Goal: Task Accomplishment & Management: Manage account settings

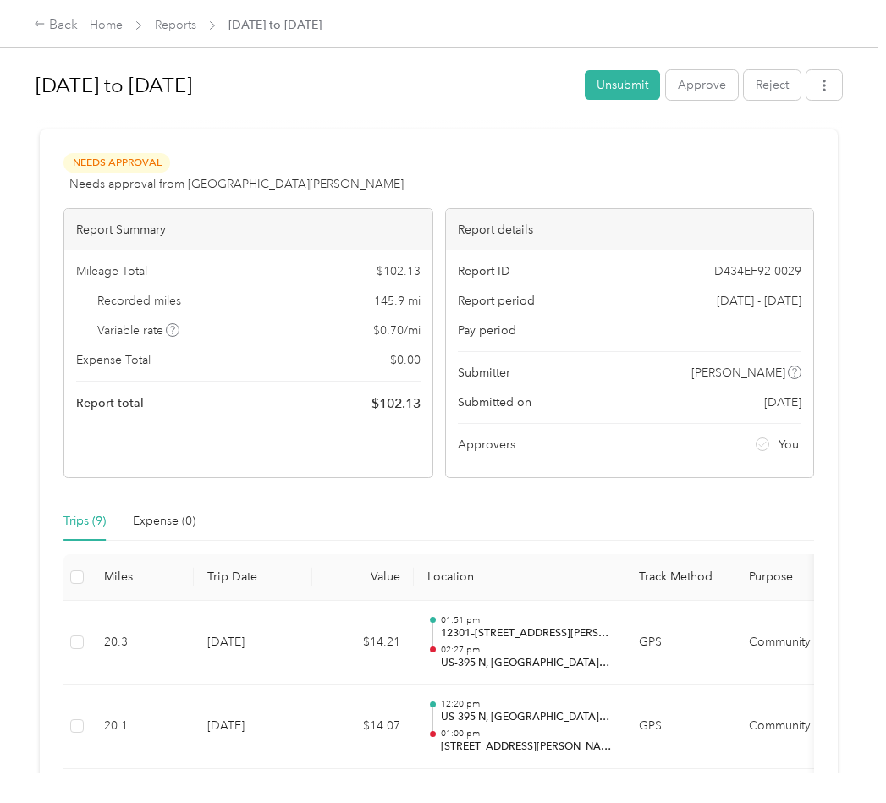
click at [44, 13] on div "Back Home Reports [DATE] to [DATE]" at bounding box center [443, 23] width 886 height 47
click at [46, 25] on div "Back" at bounding box center [56, 25] width 44 height 20
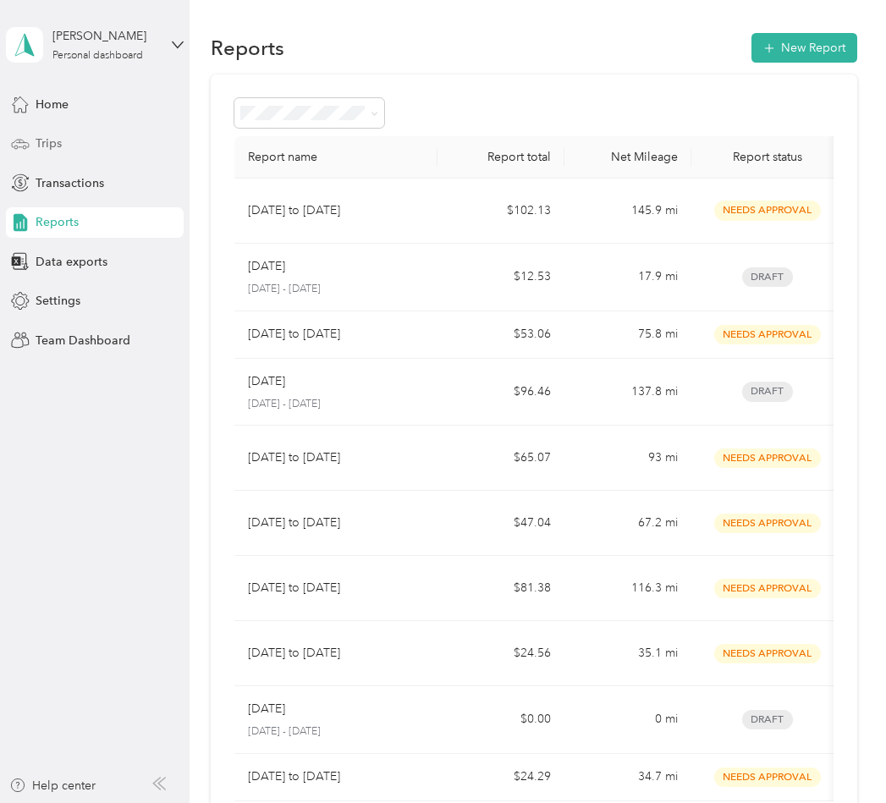
click at [96, 155] on div "Trips" at bounding box center [95, 144] width 178 height 30
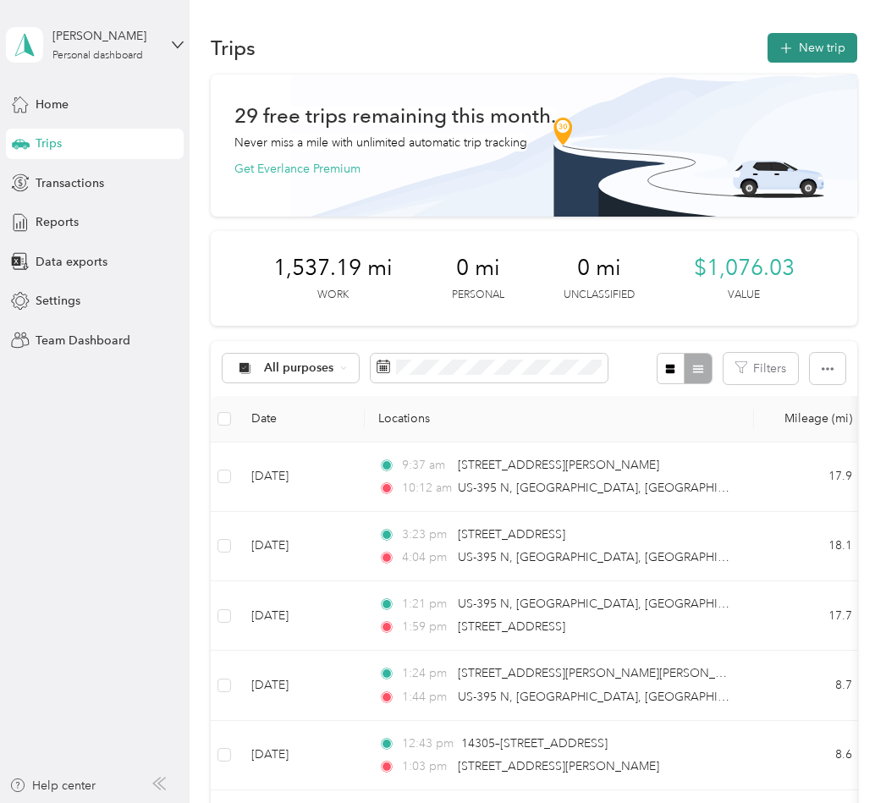
click at [816, 39] on button "New trip" at bounding box center [813, 48] width 90 height 30
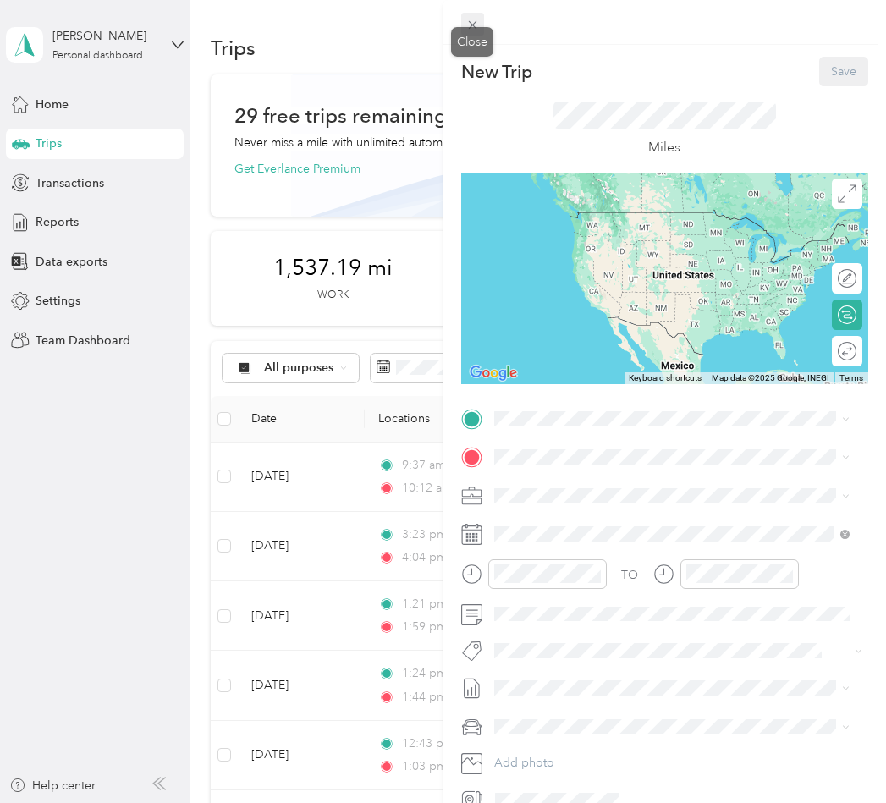
click at [480, 27] on span at bounding box center [473, 25] width 24 height 24
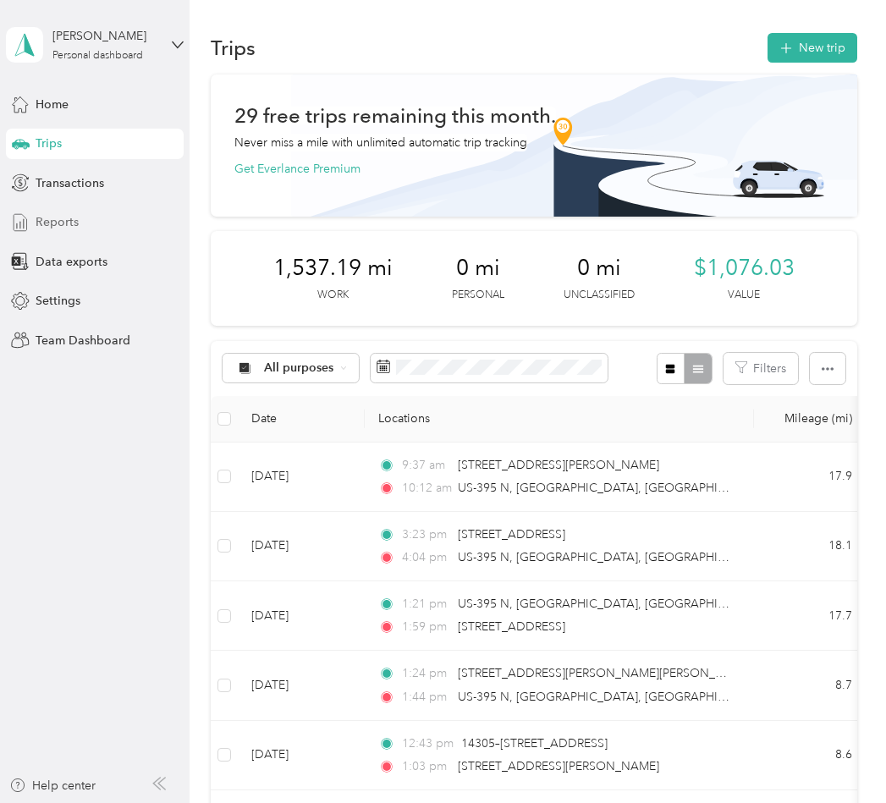
click at [83, 214] on div "Reports" at bounding box center [95, 222] width 178 height 30
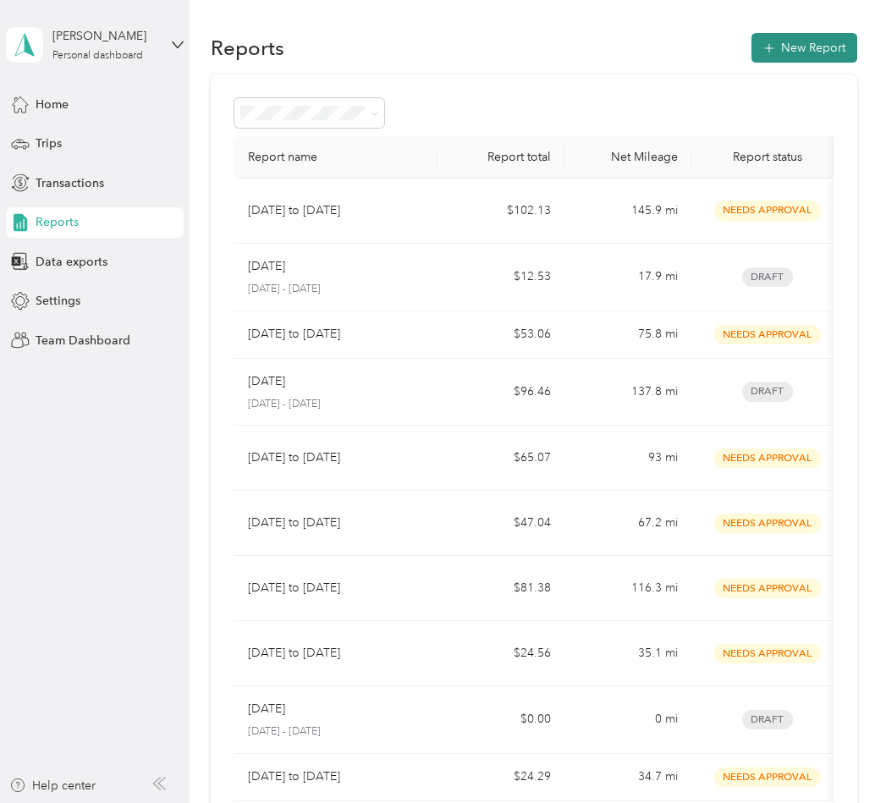
click at [785, 55] on button "New Report" at bounding box center [805, 48] width 106 height 30
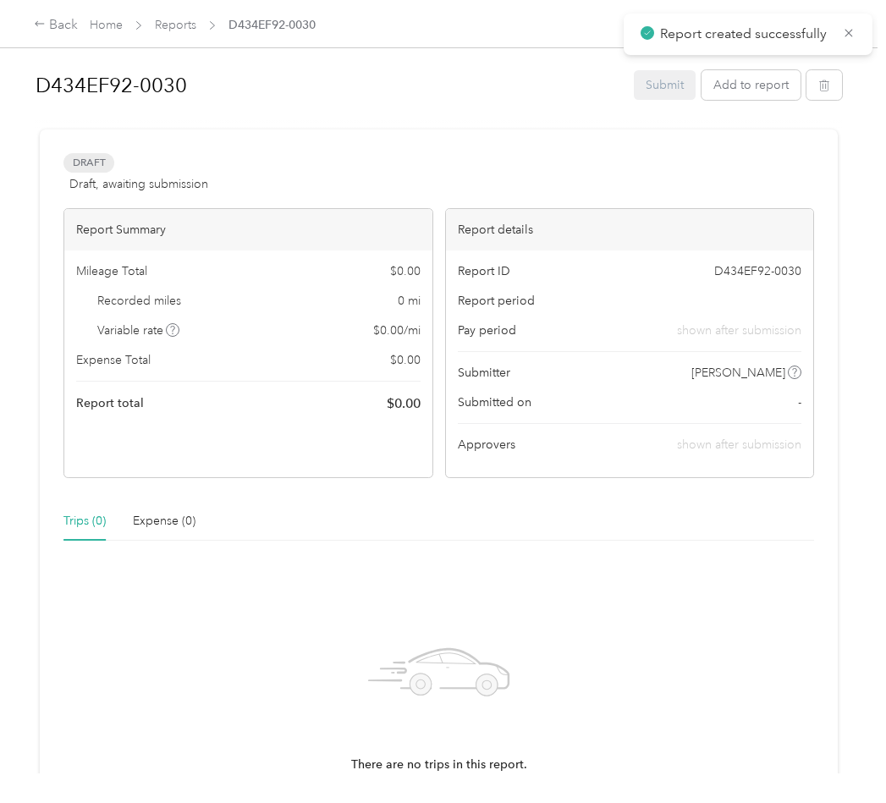
click at [130, 163] on div "Draft Draft, awaiting submission" at bounding box center [135, 173] width 145 height 41
click at [128, 77] on h1 "D434EF92-0030" at bounding box center [329, 85] width 586 height 41
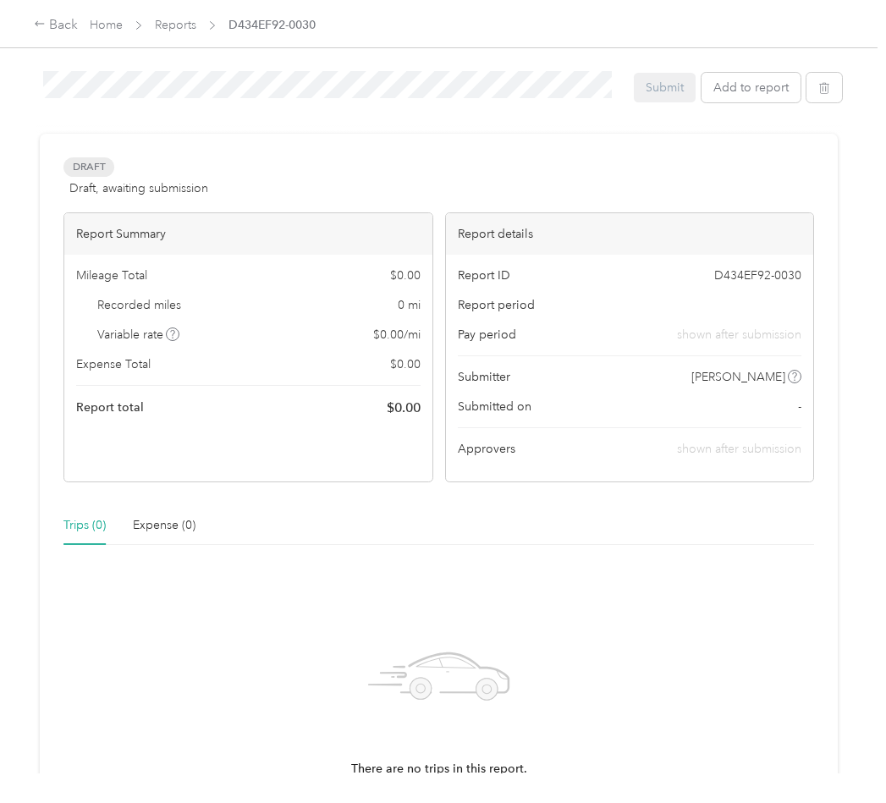
click at [297, 108] on div "[DATE] to [DATE] Submit Add to report" at bounding box center [439, 90] width 807 height 54
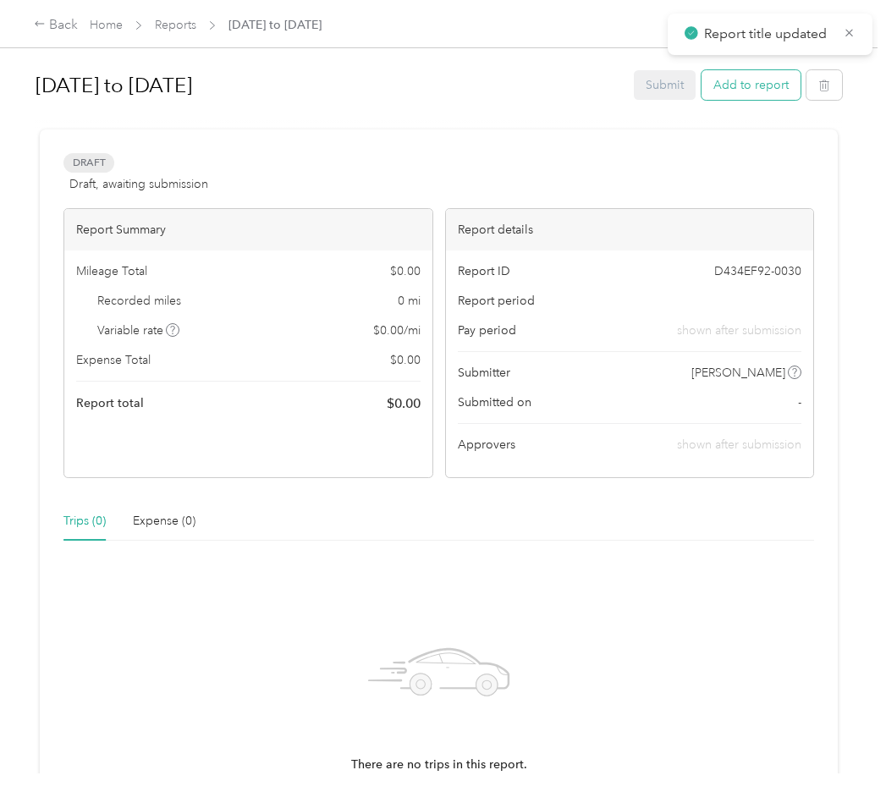
click at [739, 92] on button "Add to report" at bounding box center [751, 85] width 99 height 30
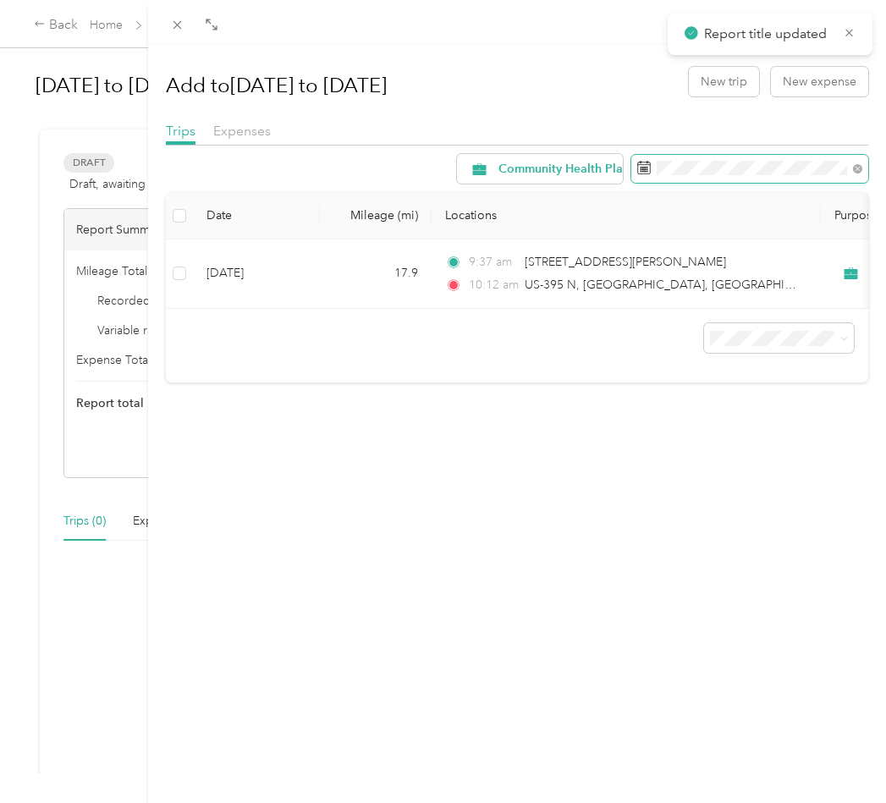
click at [756, 157] on span at bounding box center [749, 169] width 237 height 29
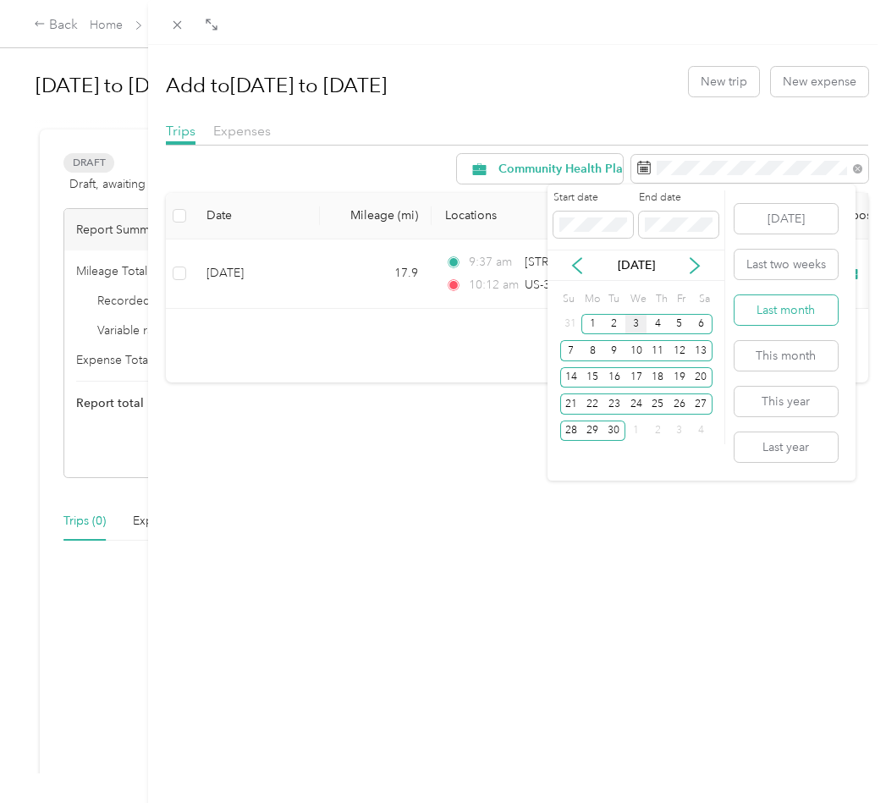
click at [791, 315] on button "Last month" at bounding box center [786, 310] width 103 height 30
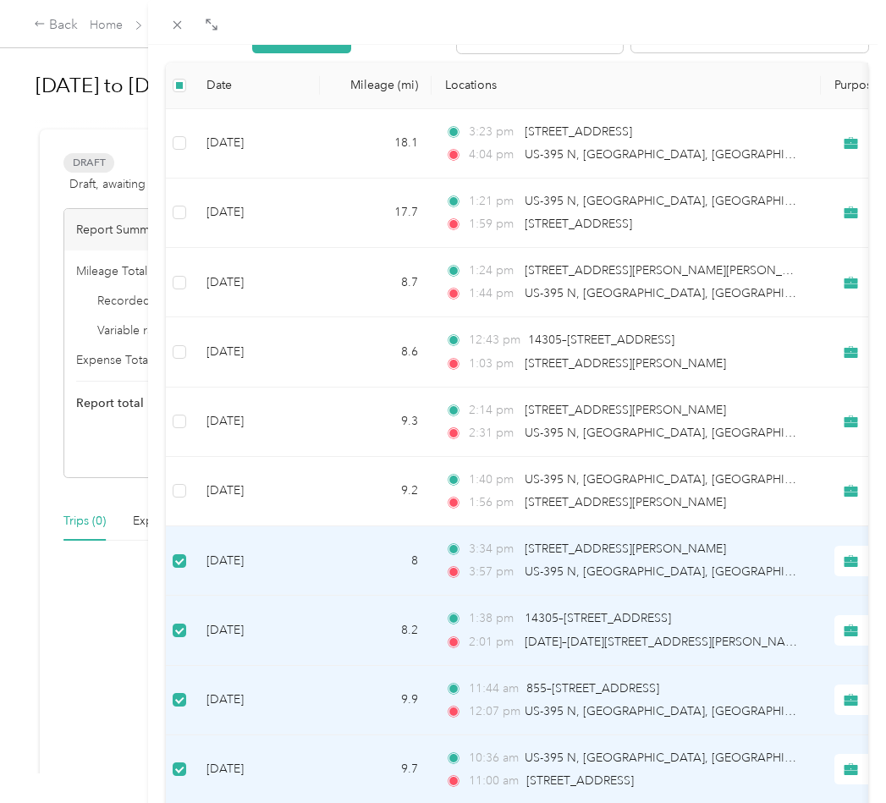
scroll to position [85, 0]
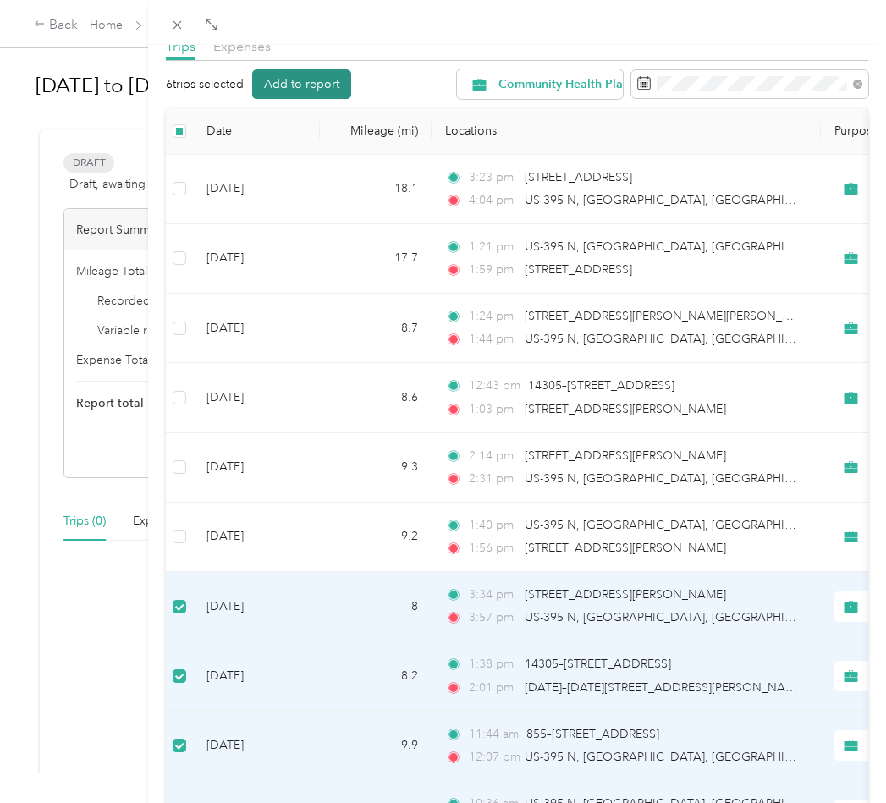
click at [307, 91] on button "Add to report" at bounding box center [301, 84] width 99 height 30
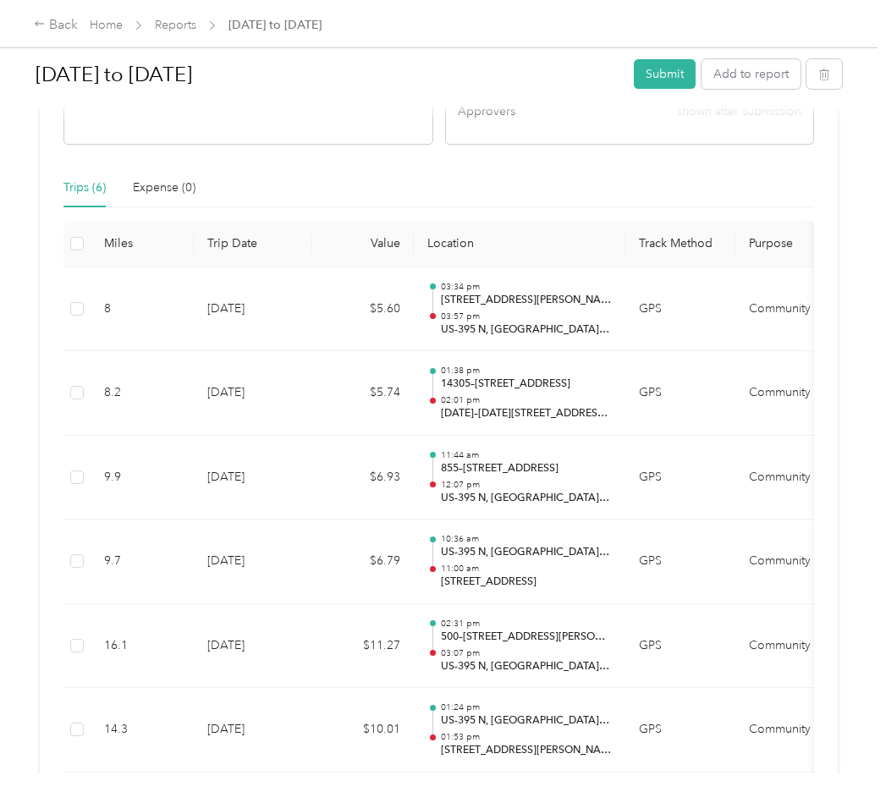
scroll to position [339, 0]
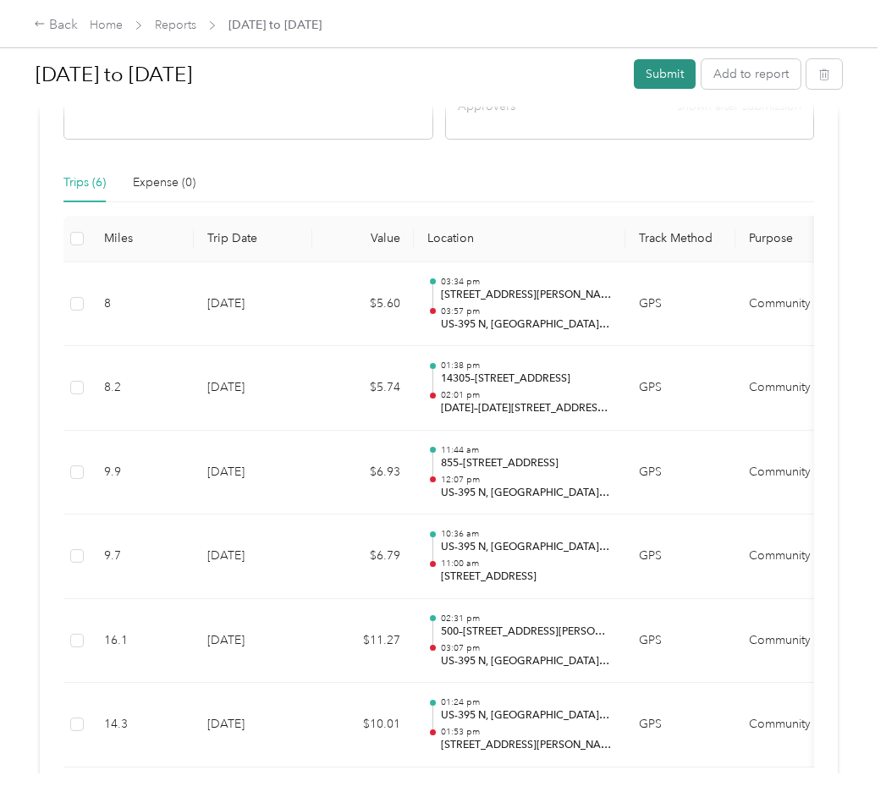
click at [646, 69] on button "Submit" at bounding box center [665, 74] width 62 height 30
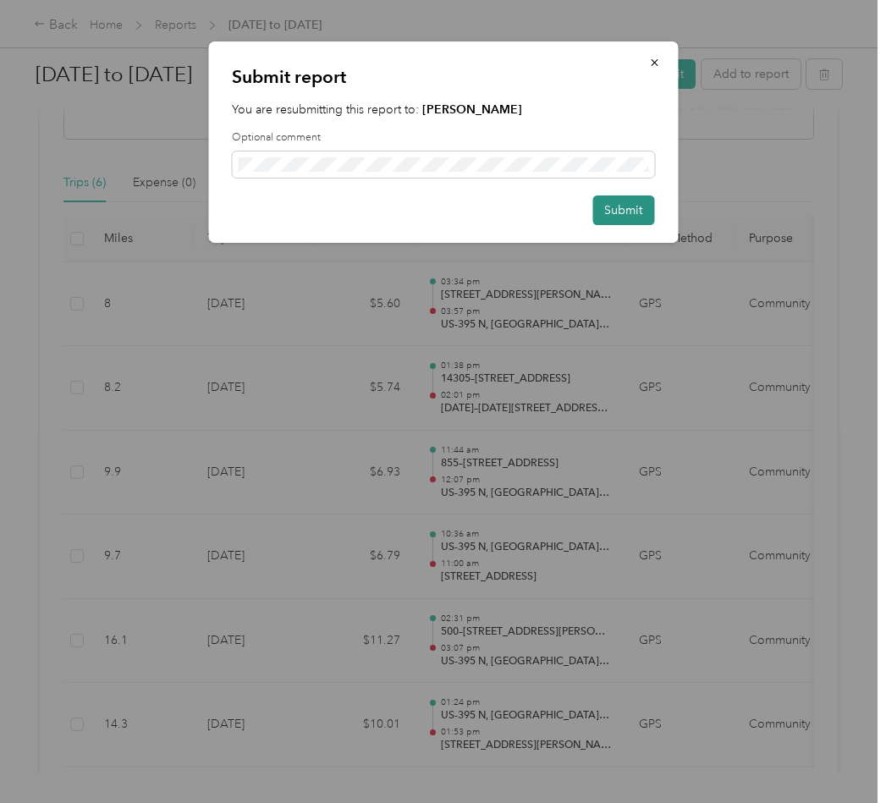
click at [624, 216] on button "Submit" at bounding box center [623, 210] width 62 height 30
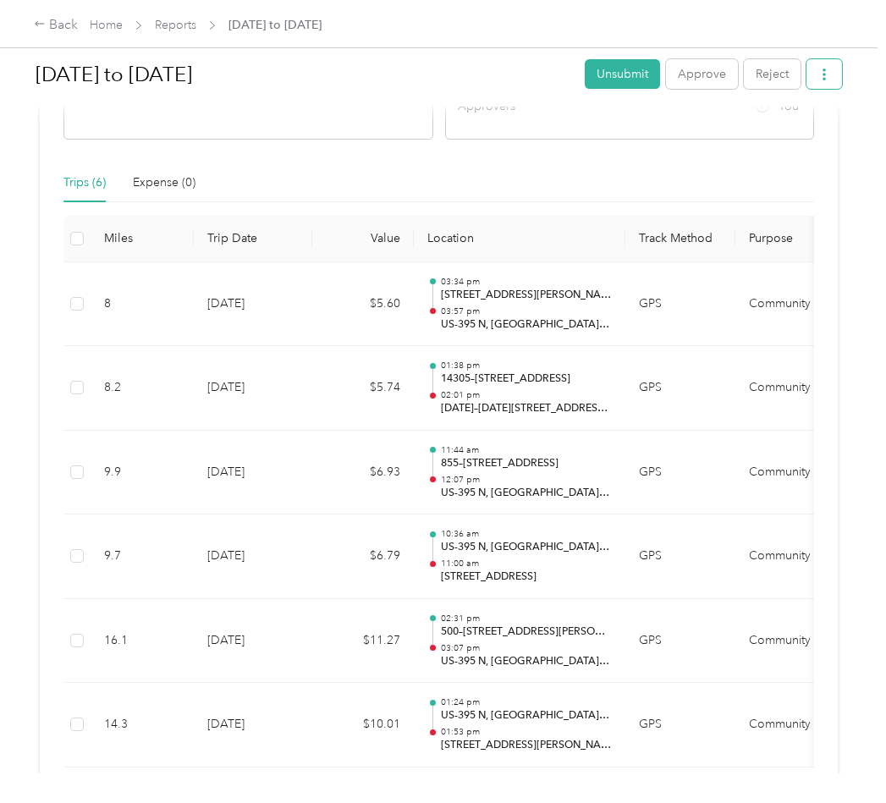
click at [826, 73] on button "button" at bounding box center [825, 74] width 36 height 30
click at [762, 132] on span "Download" at bounding box center [772, 137] width 56 height 18
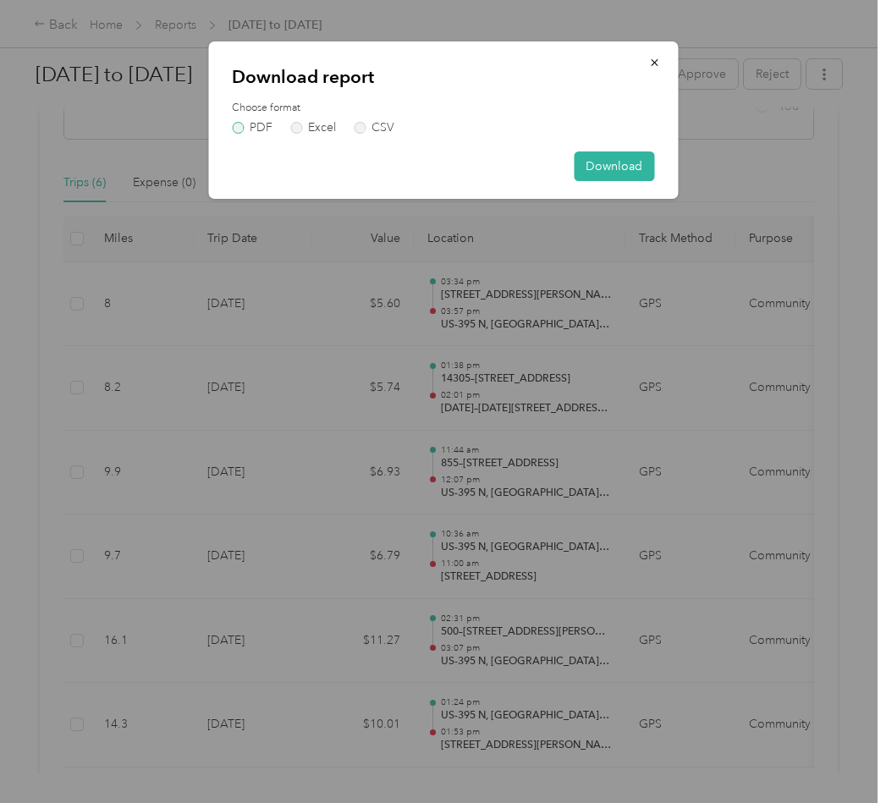
click at [238, 126] on label "PDF" at bounding box center [252, 128] width 41 height 12
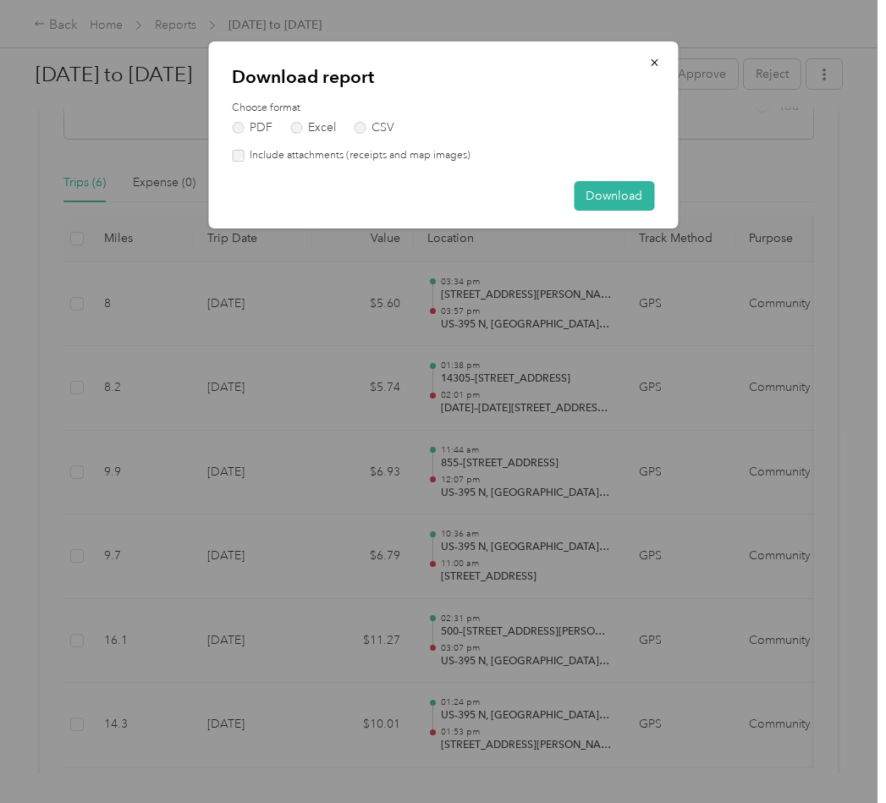
click at [284, 156] on label "Include attachments (receipts and map images)" at bounding box center [357, 155] width 227 height 15
click at [578, 200] on button "Download" at bounding box center [614, 196] width 80 height 30
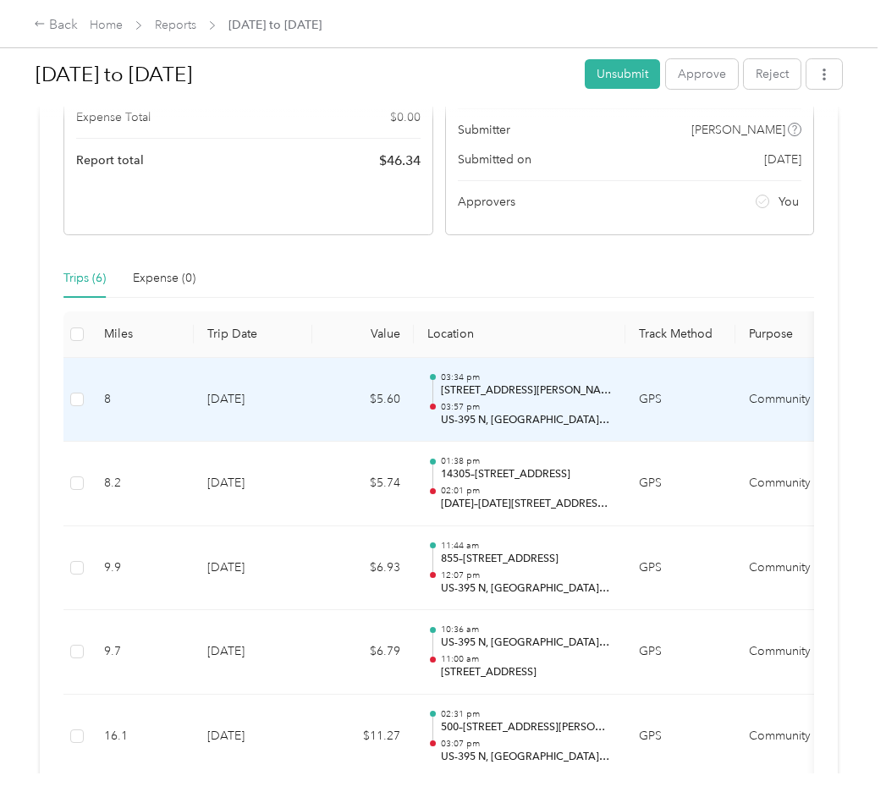
scroll to position [0, 0]
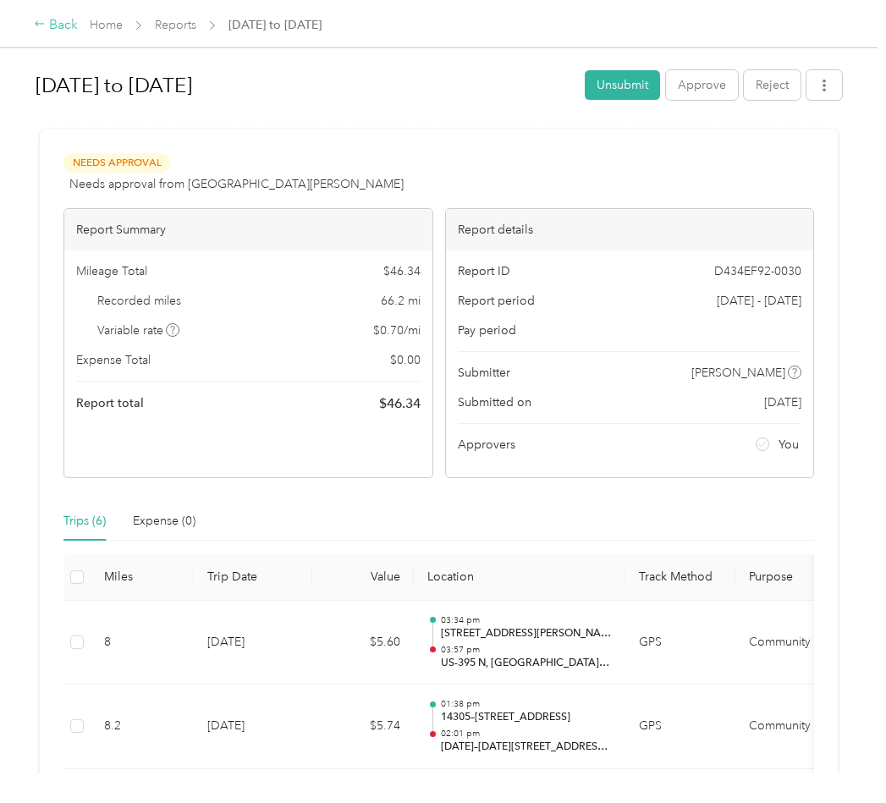
click at [59, 31] on div "Back" at bounding box center [56, 25] width 44 height 20
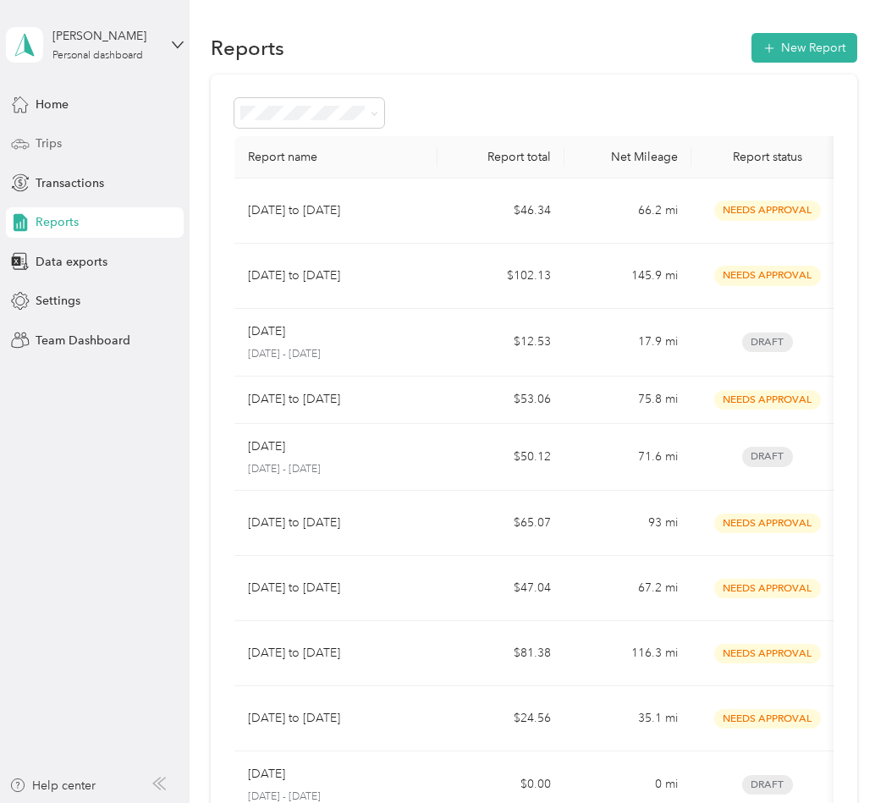
click at [69, 145] on div "Trips" at bounding box center [95, 144] width 178 height 30
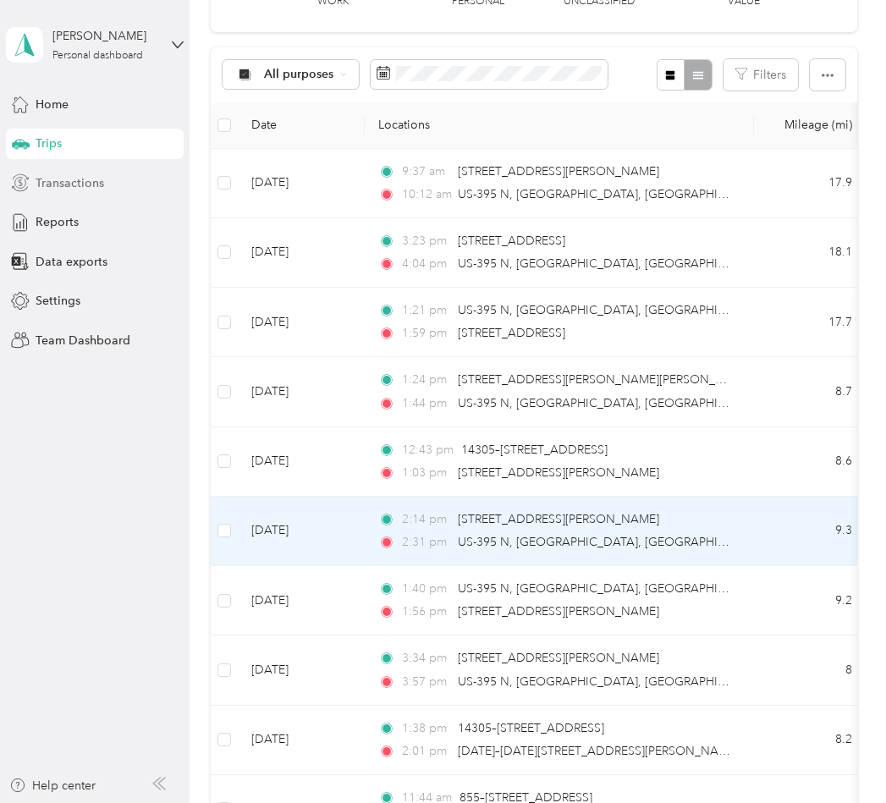
scroll to position [254, 0]
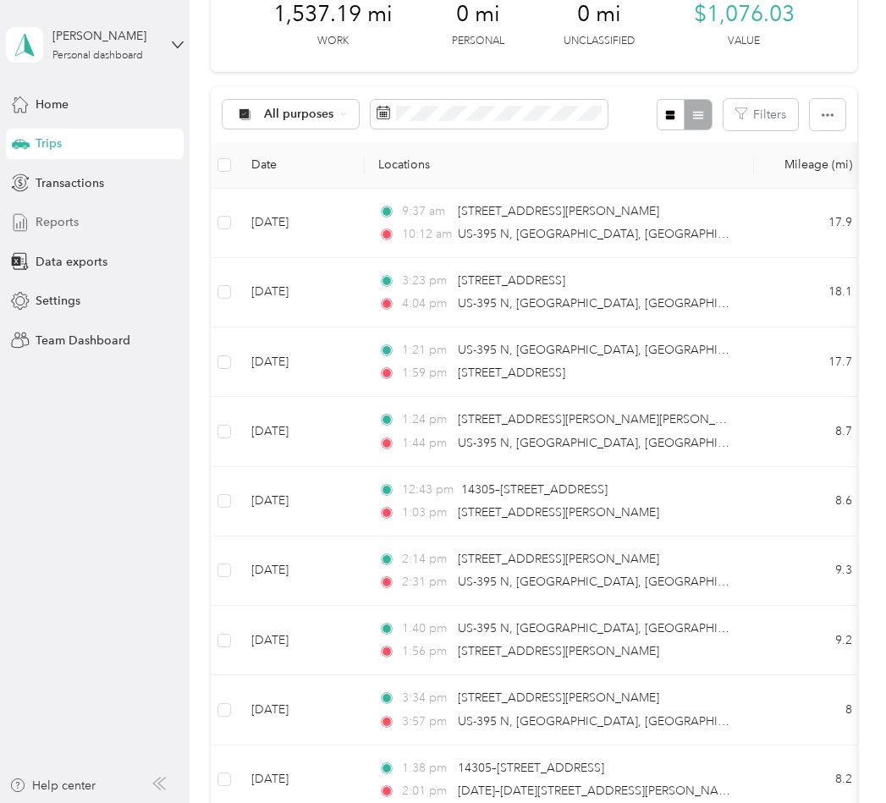
click at [42, 217] on span "Reports" at bounding box center [57, 222] width 43 height 18
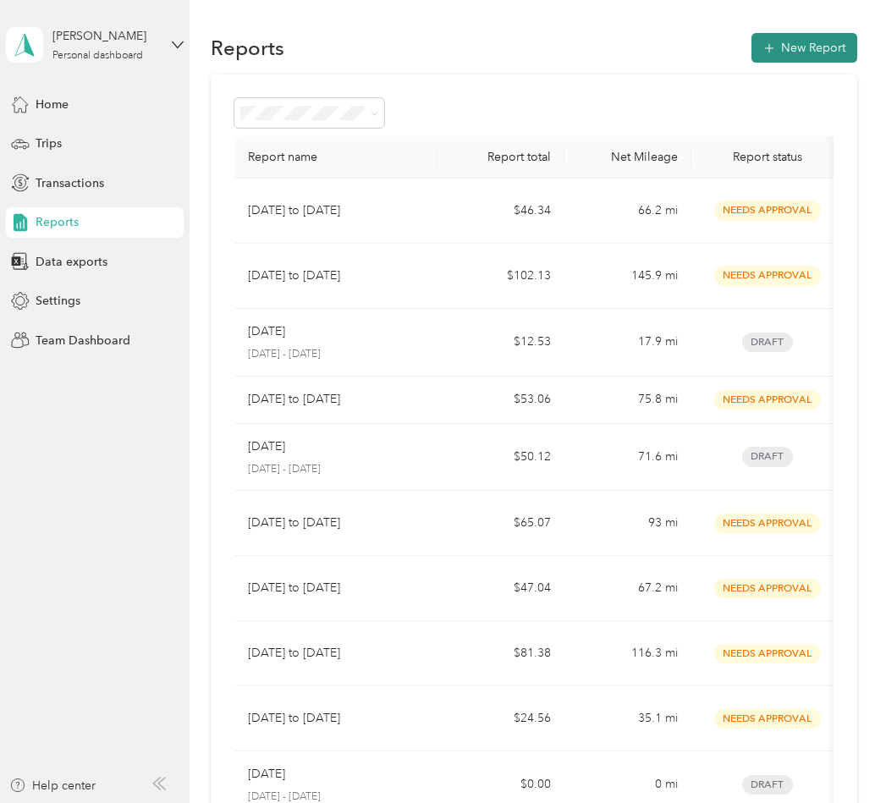
click at [806, 58] on button "New Report" at bounding box center [805, 48] width 106 height 30
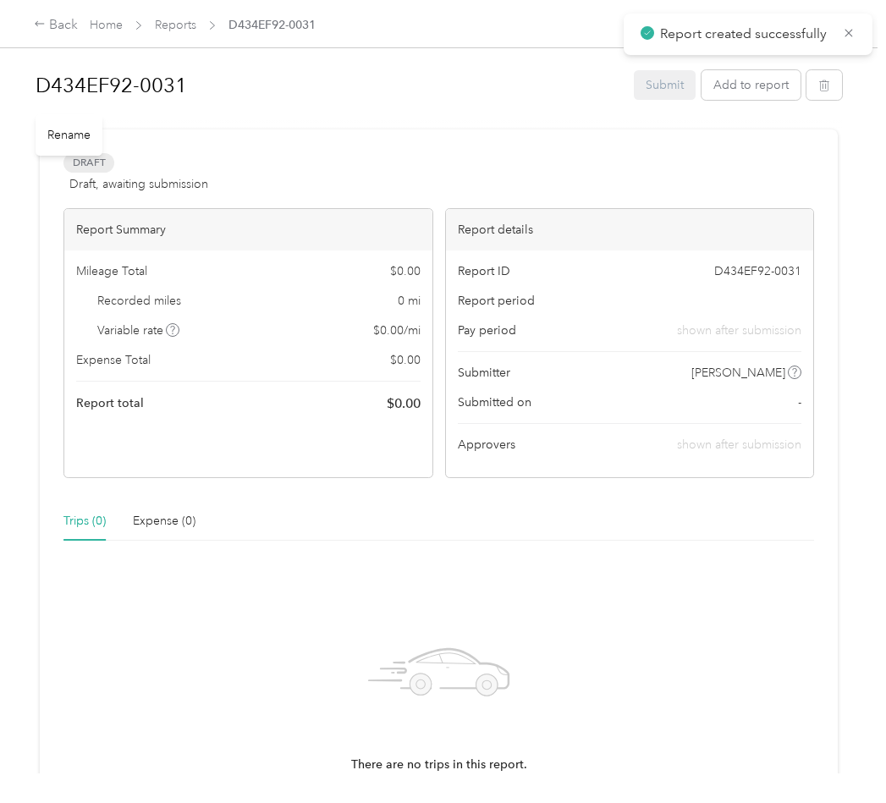
click at [166, 82] on h1 "D434EF92-0031" at bounding box center [329, 85] width 586 height 41
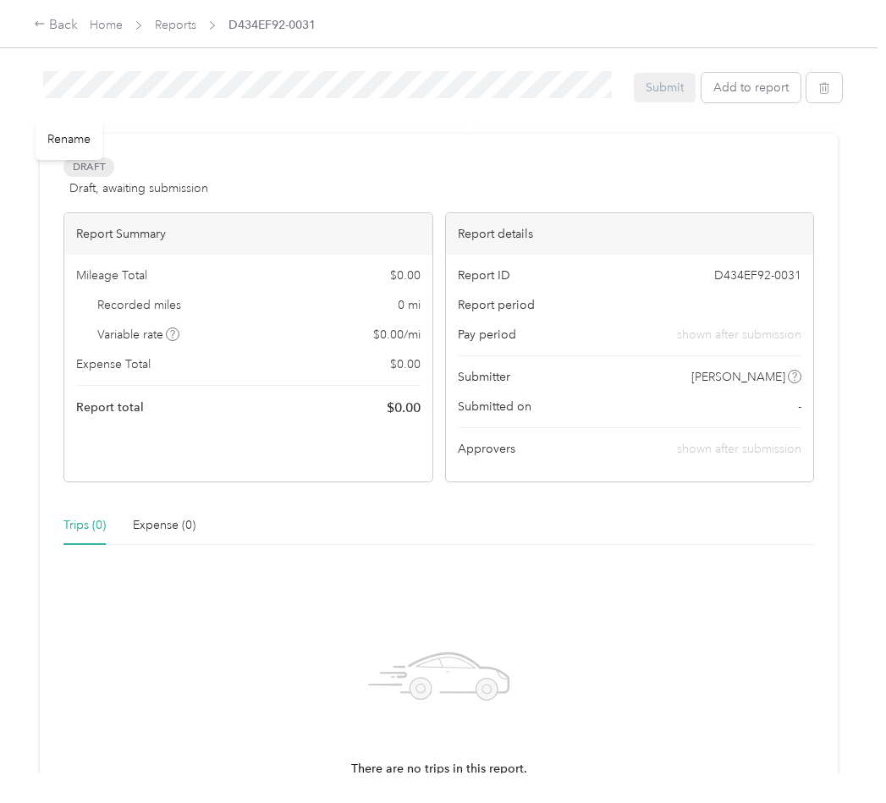
click at [36, 80] on div "D434EF92-0031" at bounding box center [329, 87] width 586 height 48
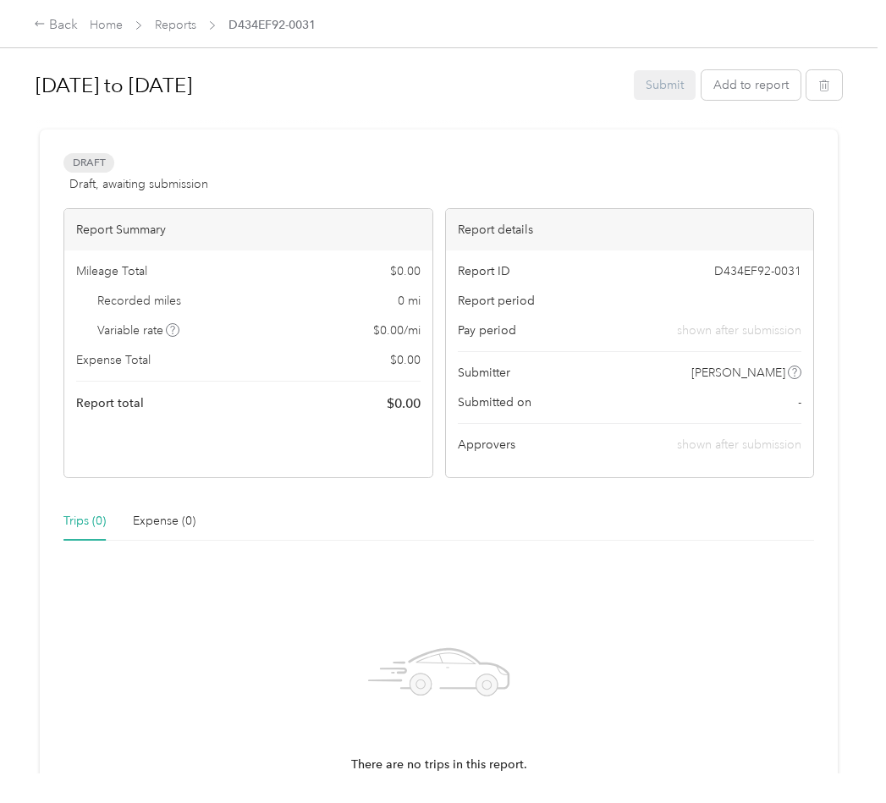
click at [698, 126] on div at bounding box center [439, 122] width 807 height 18
click at [759, 78] on button "Add to report" at bounding box center [751, 85] width 99 height 30
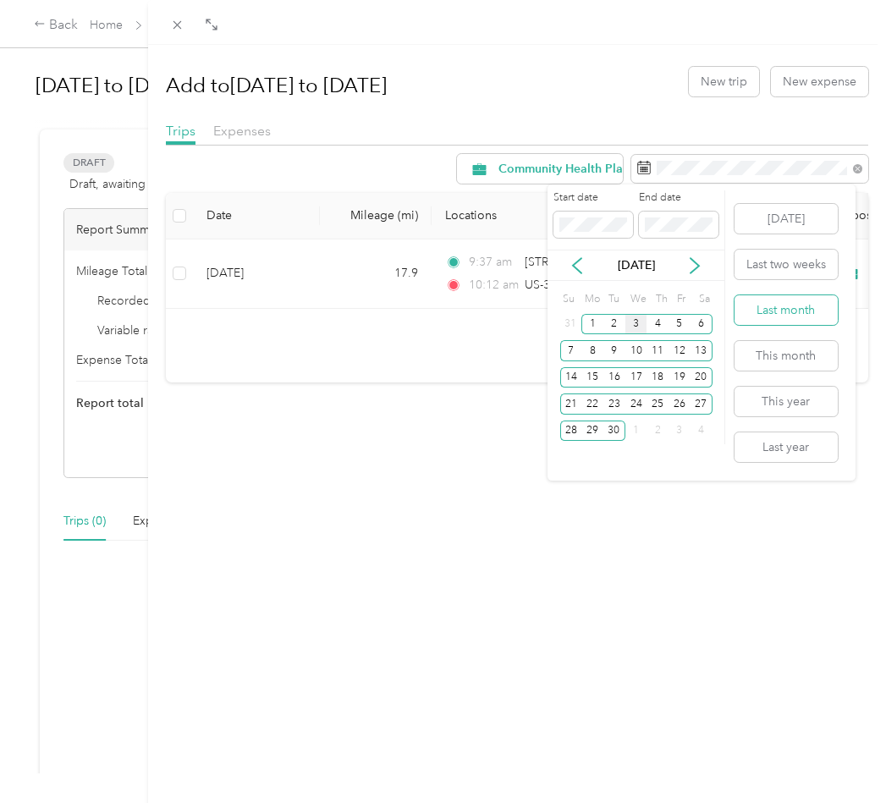
click at [801, 298] on button "Last month" at bounding box center [786, 310] width 103 height 30
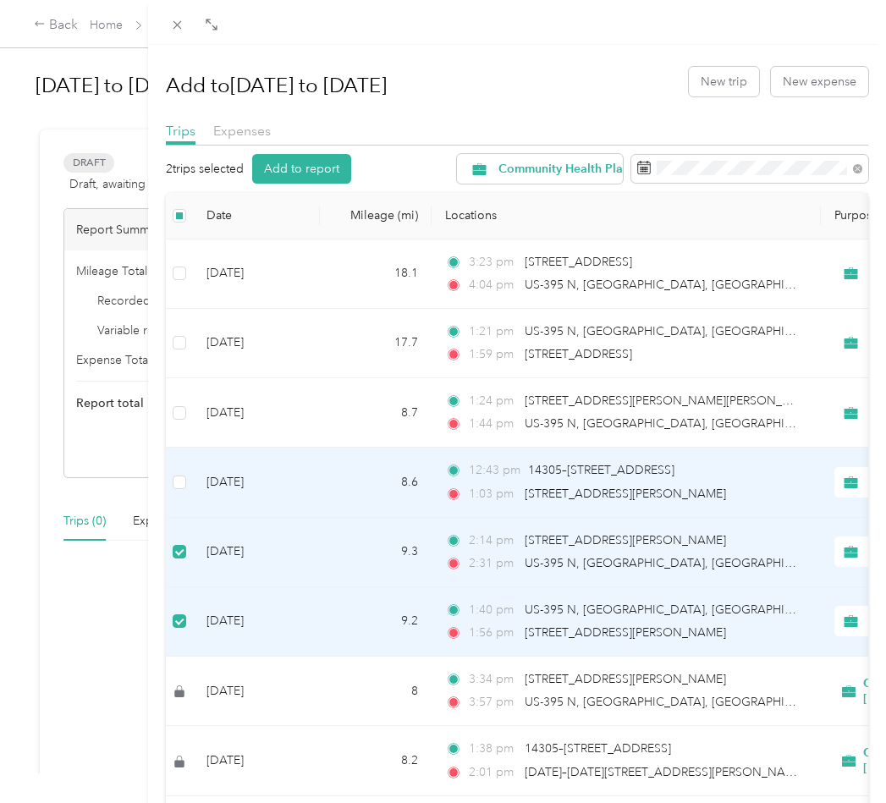
click at [180, 494] on td at bounding box center [179, 482] width 27 height 69
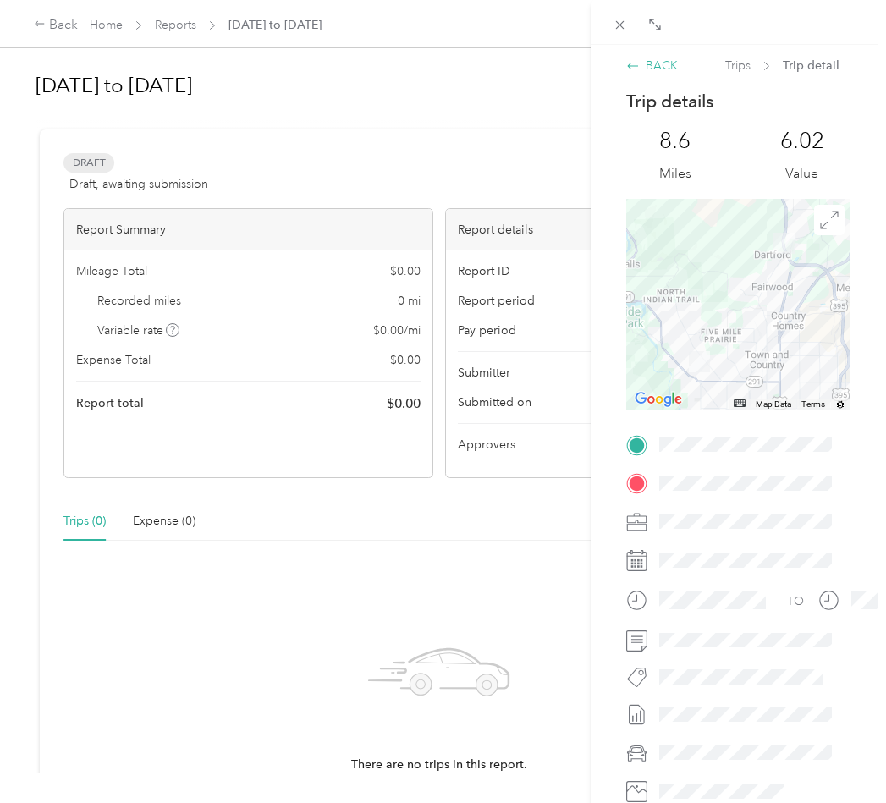
click at [639, 63] on icon at bounding box center [633, 66] width 14 height 14
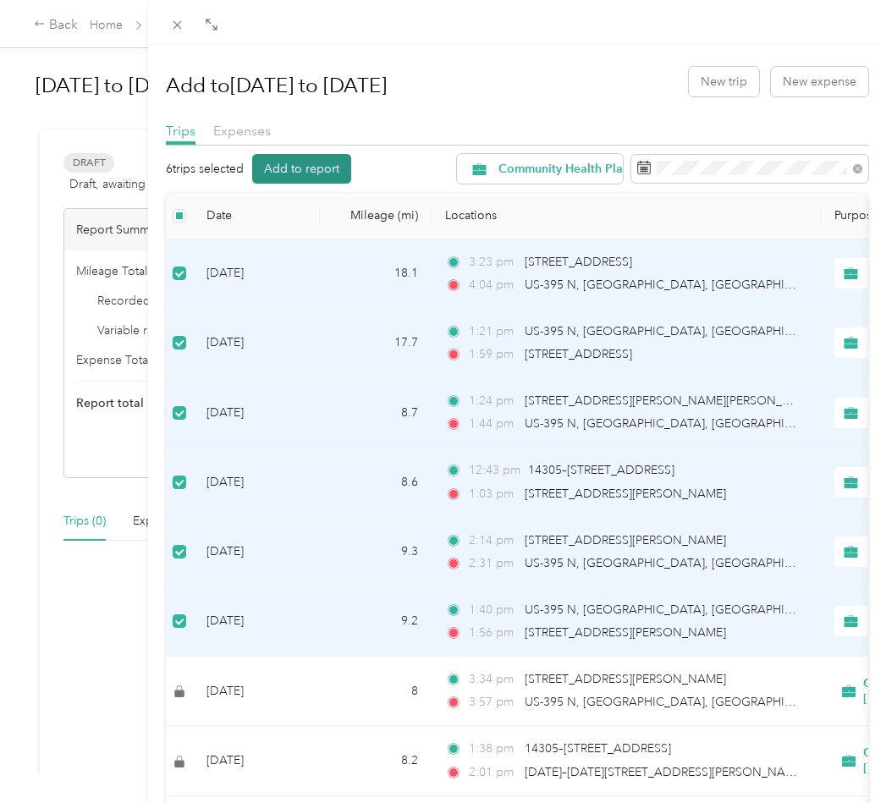
click at [303, 174] on button "Add to report" at bounding box center [301, 169] width 99 height 30
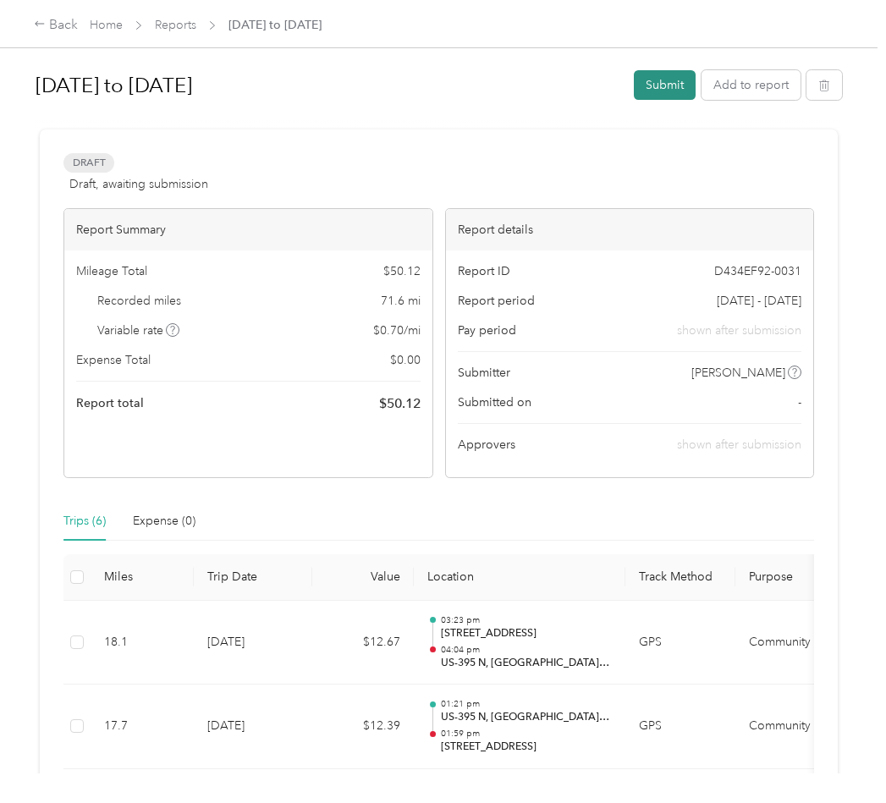
click at [672, 83] on button "Submit" at bounding box center [665, 85] width 62 height 30
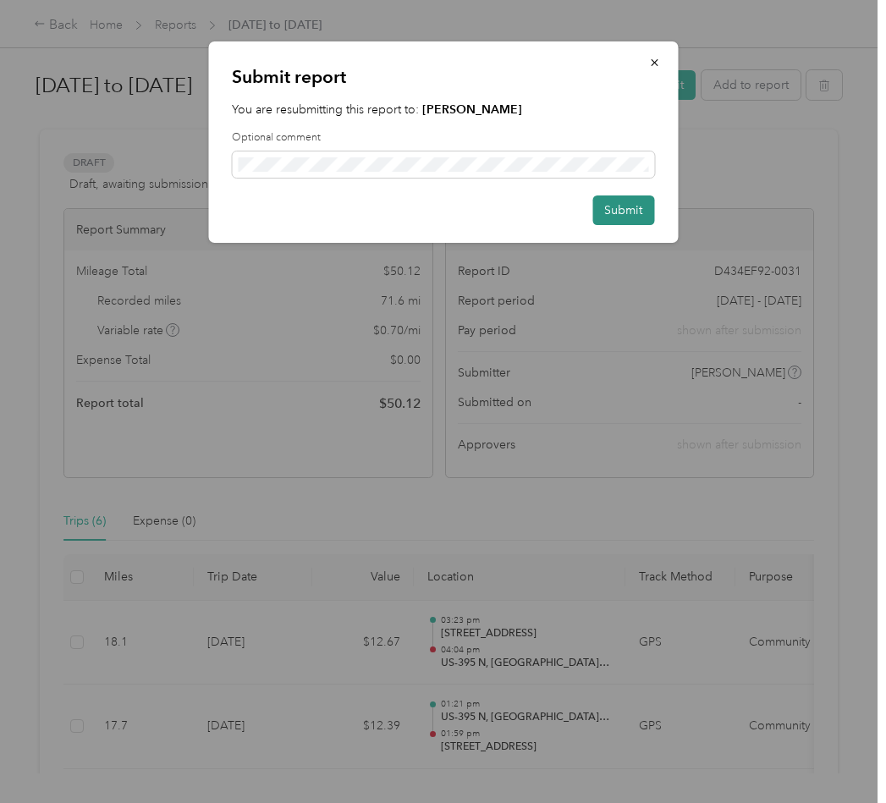
click at [626, 204] on button "Submit" at bounding box center [623, 210] width 62 height 30
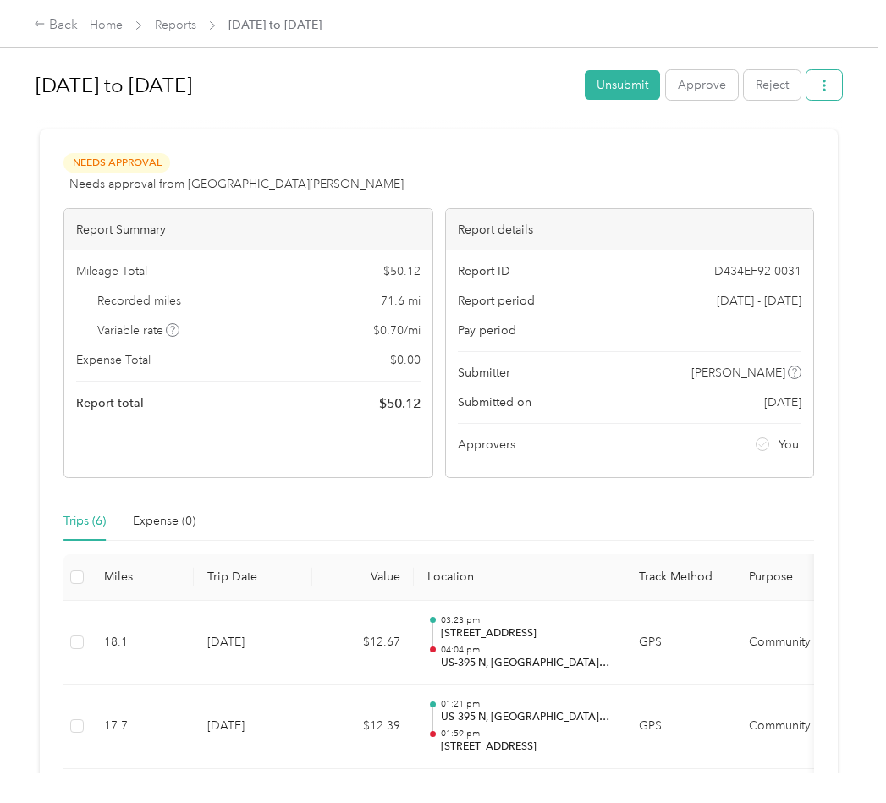
click at [834, 82] on button "button" at bounding box center [825, 85] width 36 height 30
click at [763, 140] on span "Download" at bounding box center [772, 148] width 56 height 18
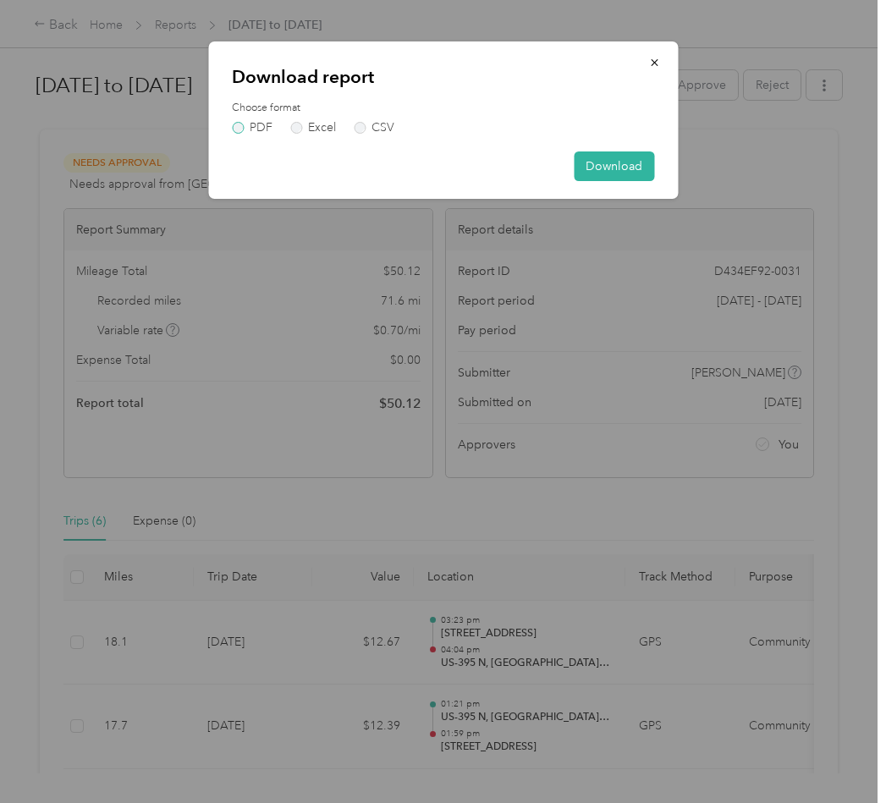
click at [235, 124] on label "PDF" at bounding box center [252, 128] width 41 height 12
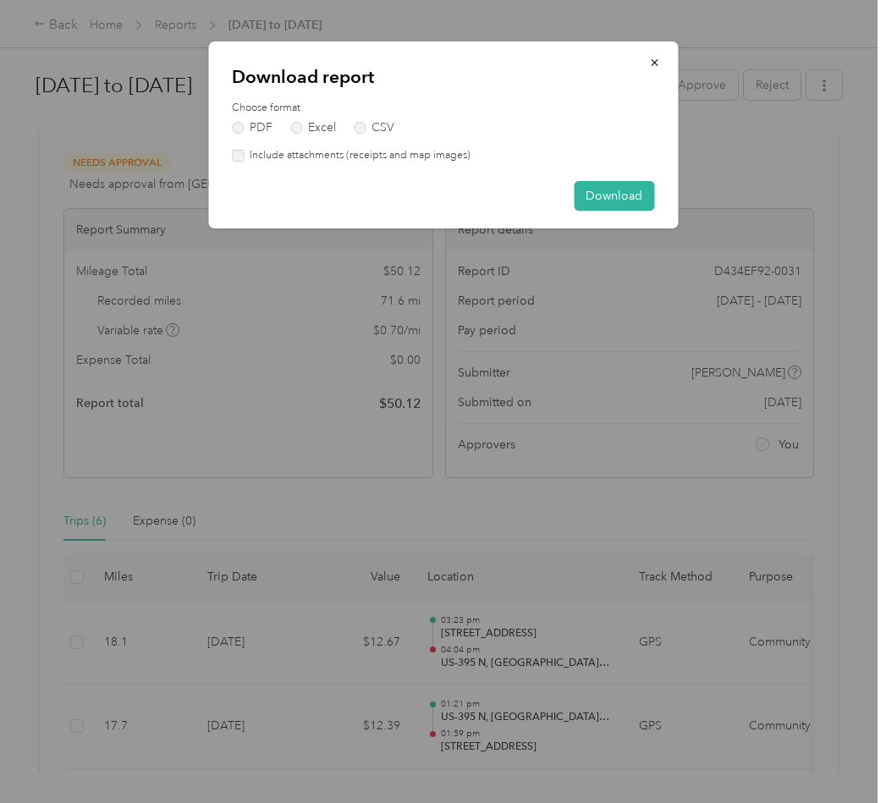
click at [274, 162] on label "Include attachments (receipts and map images)" at bounding box center [357, 155] width 227 height 15
click at [586, 192] on button "Download" at bounding box center [614, 196] width 80 height 30
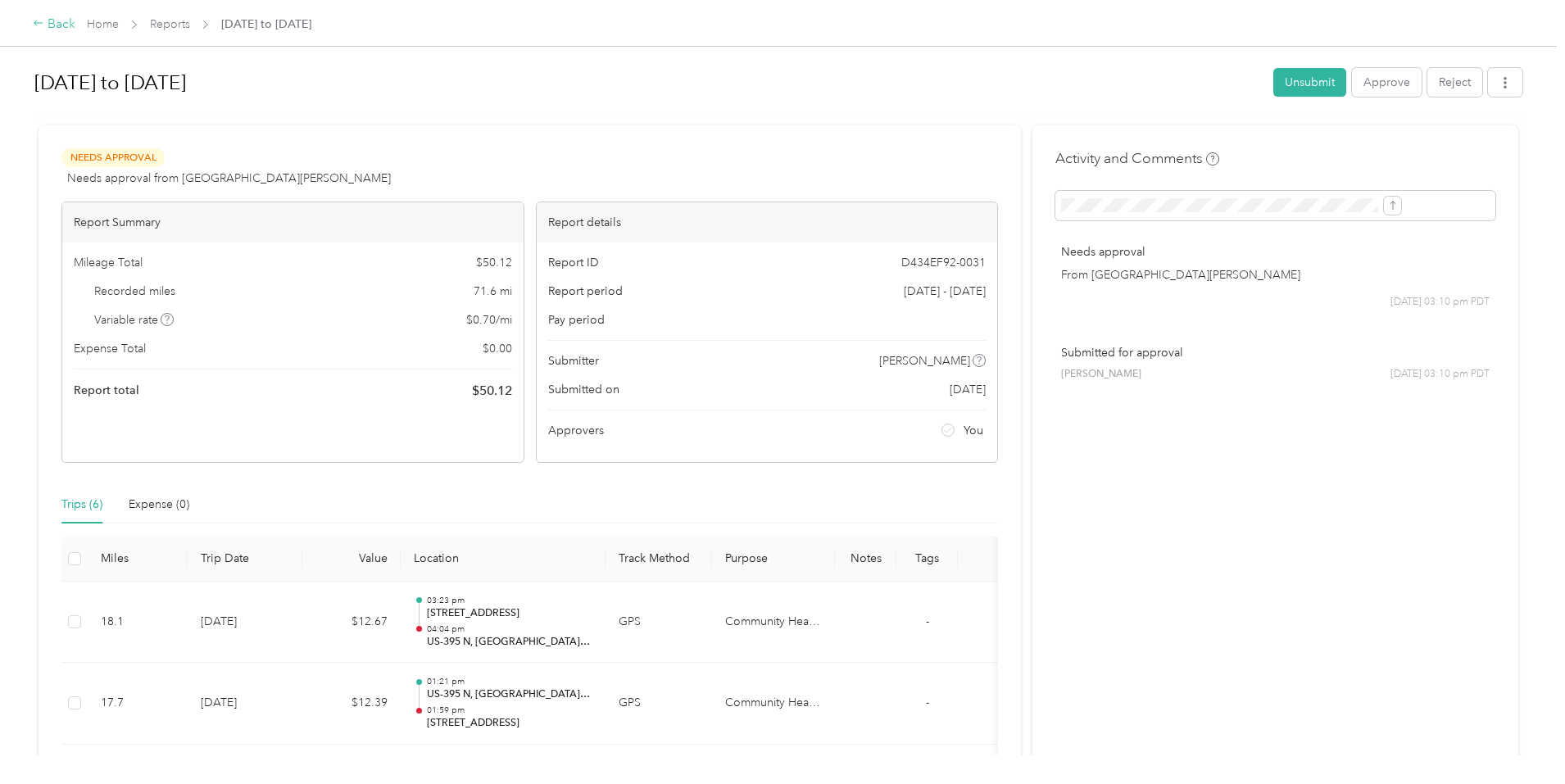
click at [76, 23] on div "Back" at bounding box center [54, 24] width 43 height 19
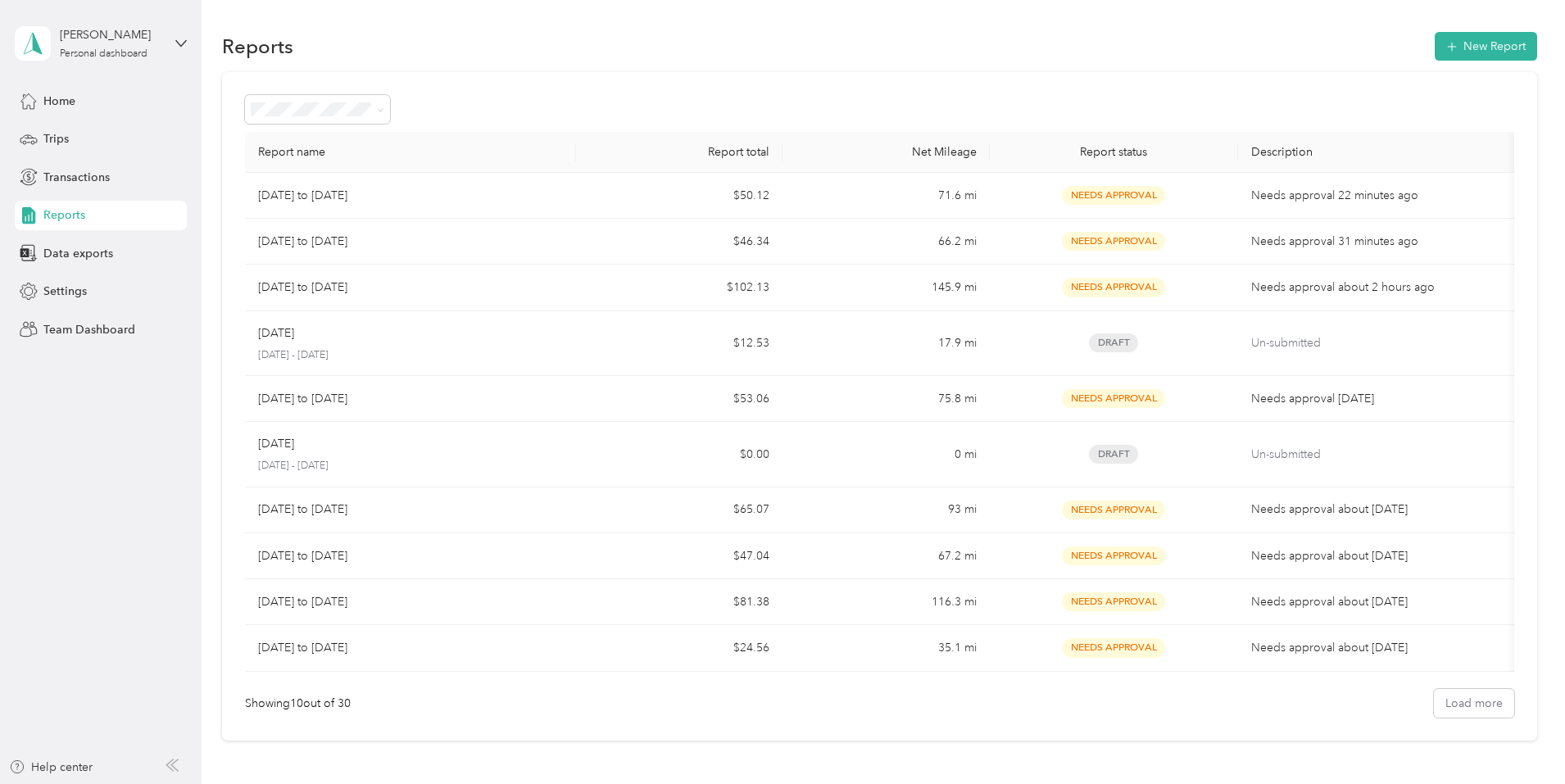
click at [857, 724] on div "Report name Report total Net Mileage Report status Description [DATE] to [DATE]…" at bounding box center [879, 406] width 1315 height 669
click at [857, 710] on button "Load more" at bounding box center [1474, 704] width 80 height 29
click at [66, 175] on span "Transactions" at bounding box center [77, 177] width 67 height 17
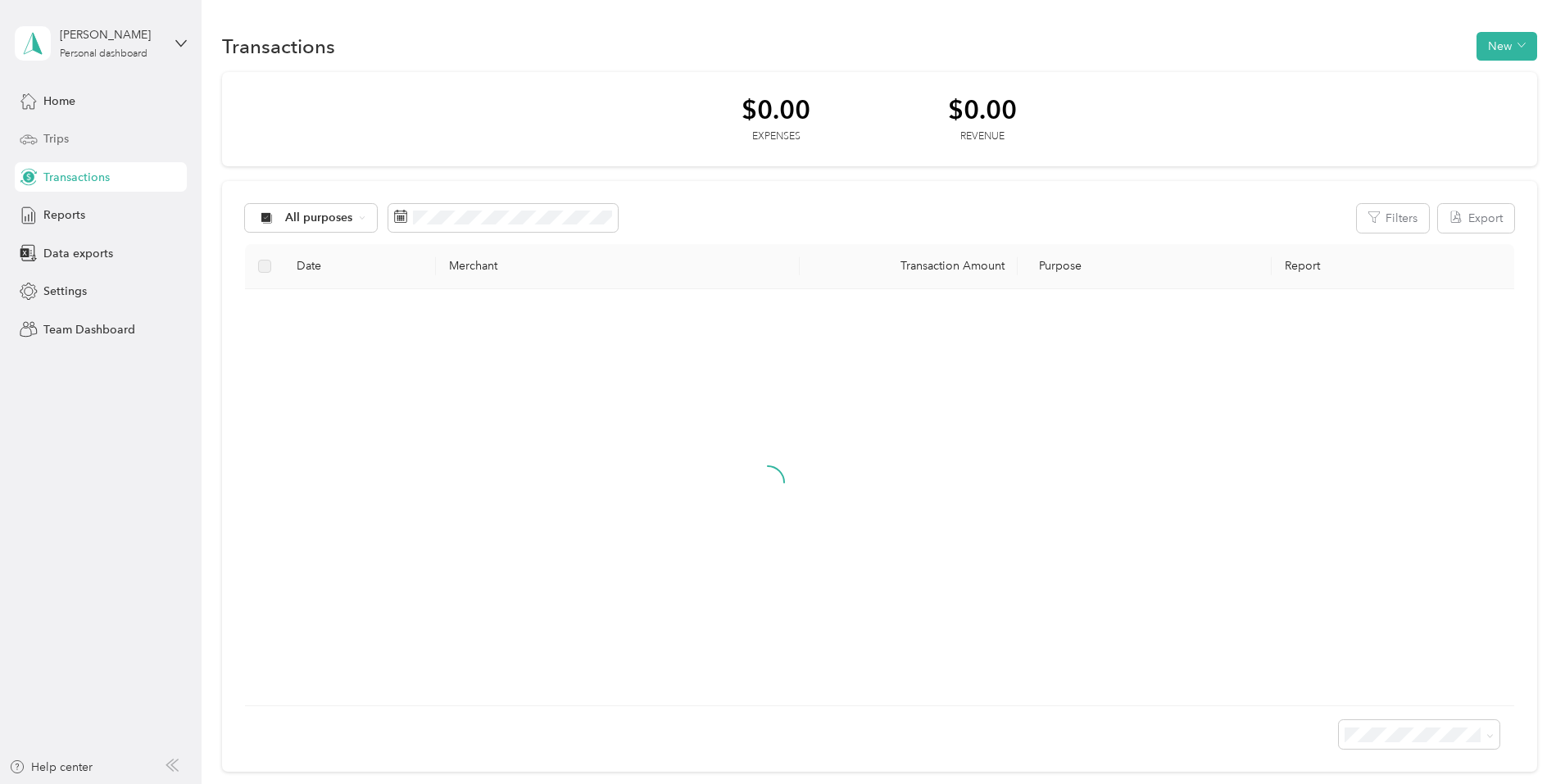
click at [58, 139] on span "Trips" at bounding box center [56, 139] width 25 height 17
